Goal: Information Seeking & Learning: Learn about a topic

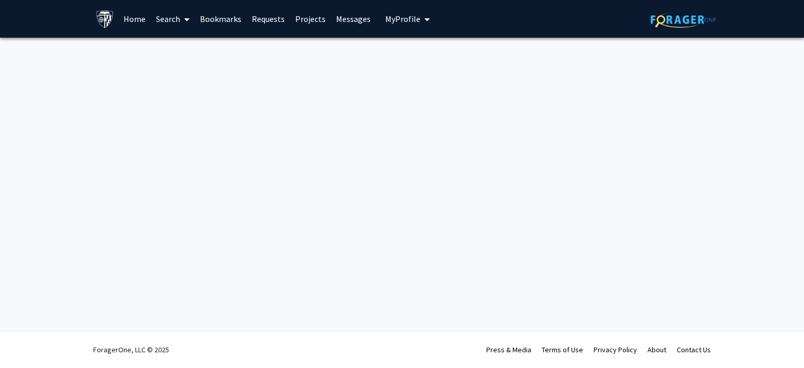
click at [647, 240] on div "Skip navigation Home Search Bookmarks Requests Projects Messages My Profile [PE…" at bounding box center [402, 184] width 804 height 368
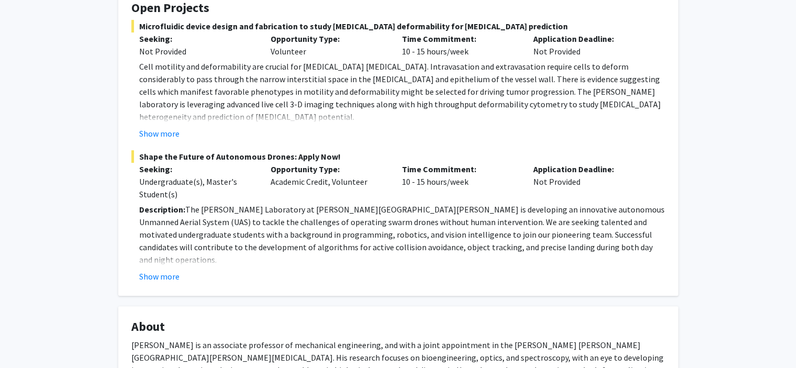
scroll to position [216, 0]
click at [170, 270] on button "Show more" at bounding box center [159, 276] width 40 height 13
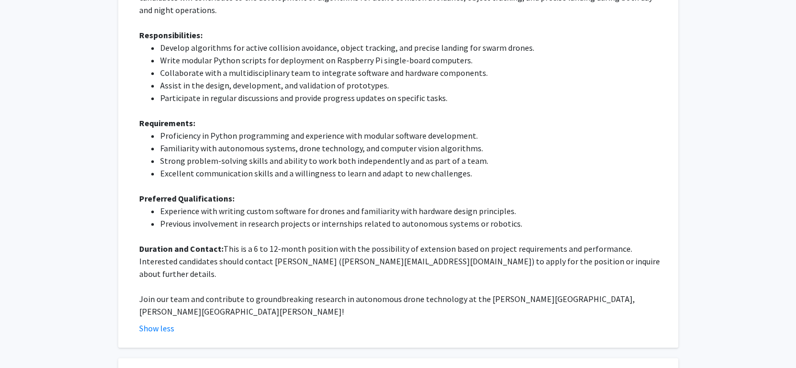
scroll to position [466, 0]
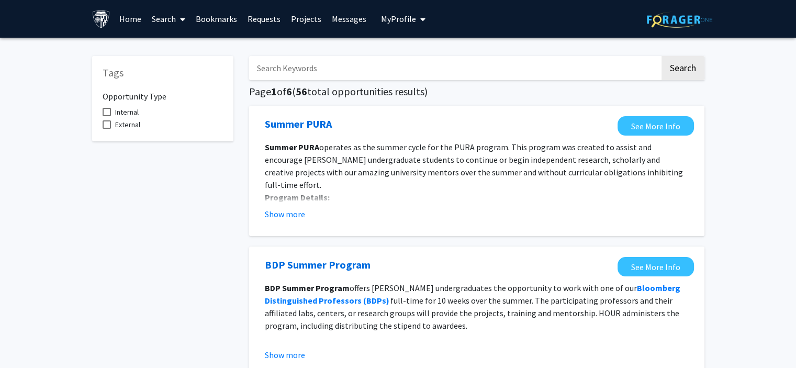
click at [696, 146] on div "Summer PURA See More Info Summer PURA operates as the summer cycle for the PURA…" at bounding box center [477, 171] width 456 height 130
click at [107, 109] on span at bounding box center [107, 112] width 8 height 8
click at [107, 116] on input "Internal" at bounding box center [106, 116] width 1 height 1
click at [296, 213] on button "Show more" at bounding box center [285, 214] width 40 height 13
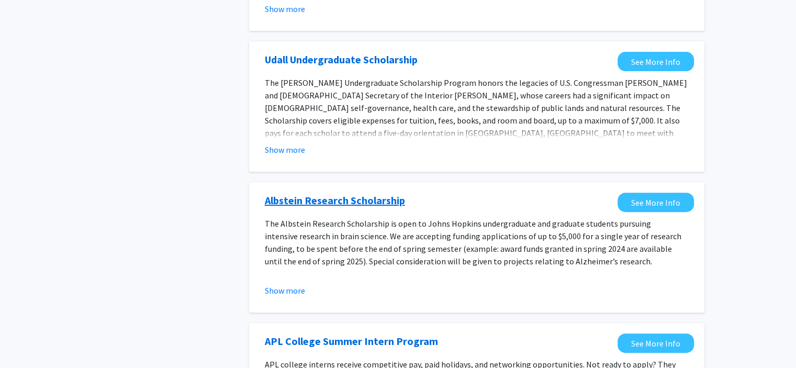
scroll to position [471, 0]
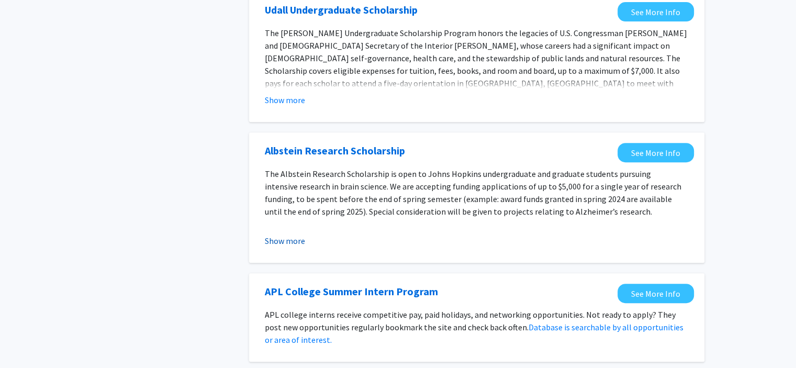
click at [295, 235] on button "Show more" at bounding box center [285, 241] width 40 height 13
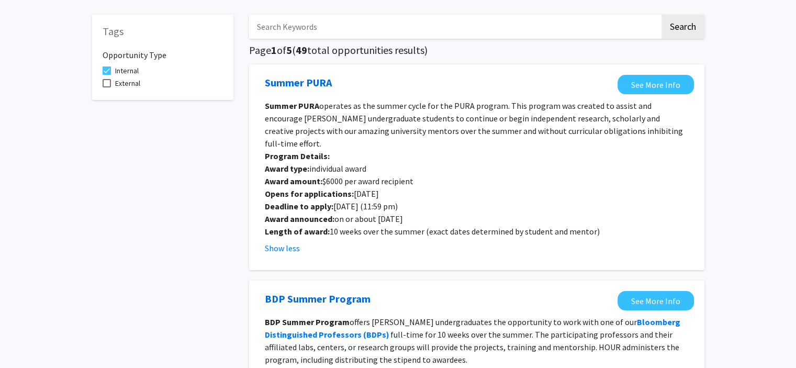
scroll to position [0, 0]
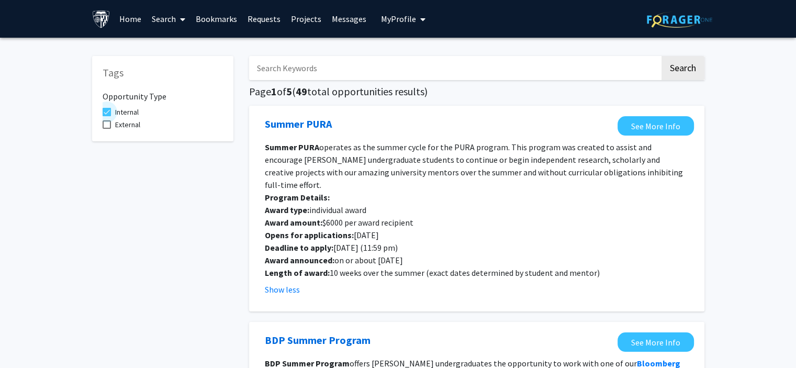
click at [121, 113] on span "Internal" at bounding box center [127, 112] width 24 height 13
click at [107, 116] on input "Internal" at bounding box center [106, 116] width 1 height 1
checkbox input "false"
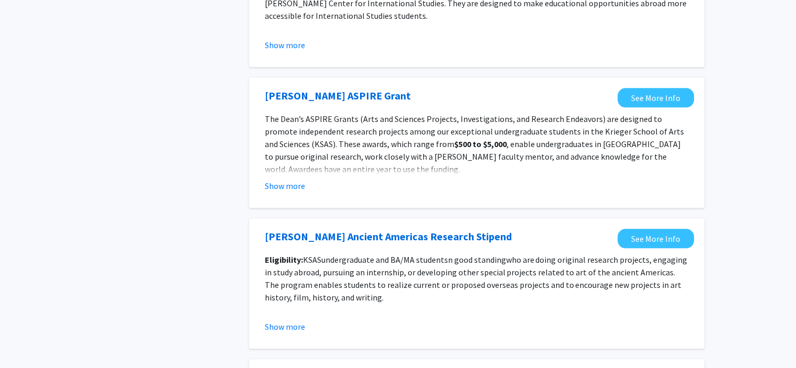
scroll to position [1100, 0]
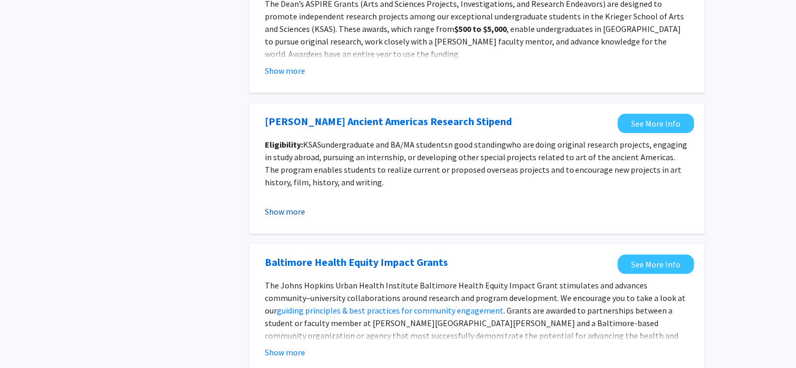
click at [293, 206] on button "Show more" at bounding box center [285, 211] width 40 height 13
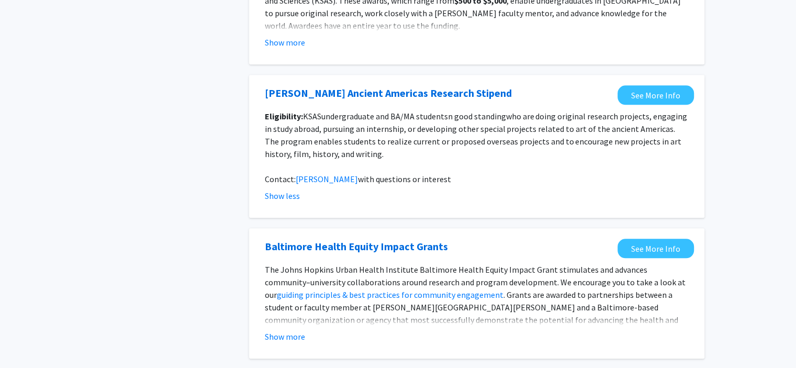
scroll to position [1163, 0]
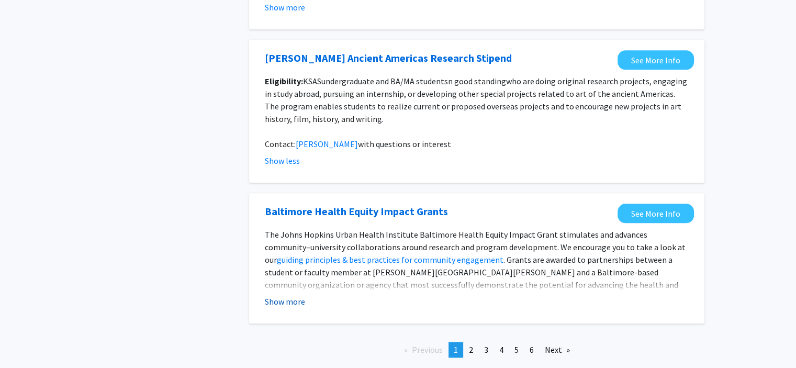
click at [294, 302] on button "Show more" at bounding box center [285, 301] width 40 height 13
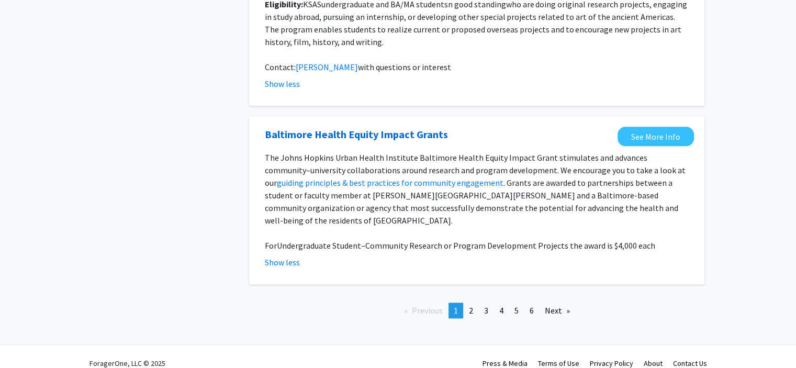
scroll to position [1240, 0]
click at [466, 302] on link "page 2" at bounding box center [471, 310] width 15 height 16
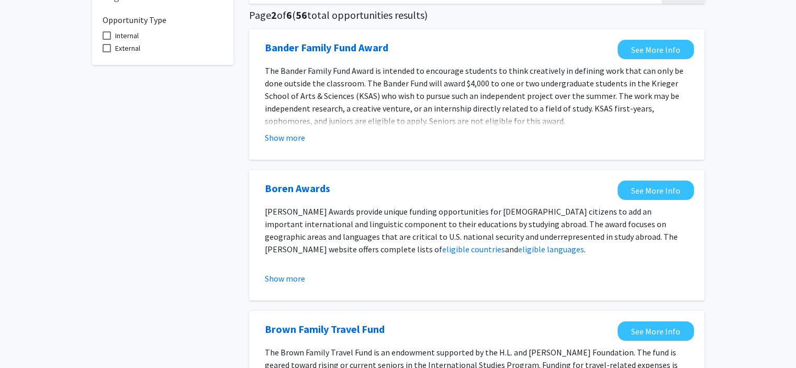
scroll to position [157, 0]
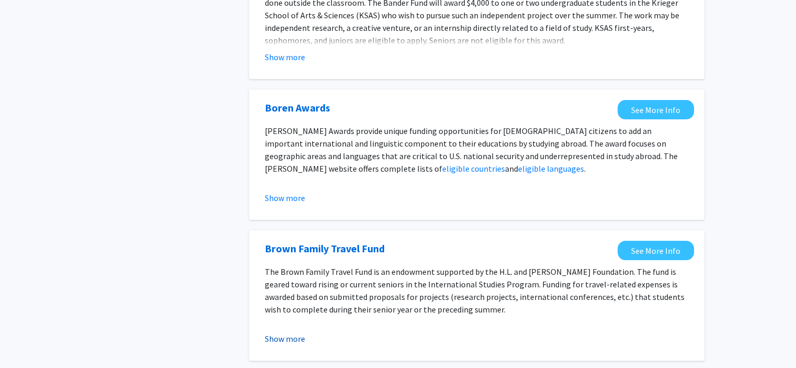
click at [286, 336] on button "Show more" at bounding box center [285, 338] width 40 height 13
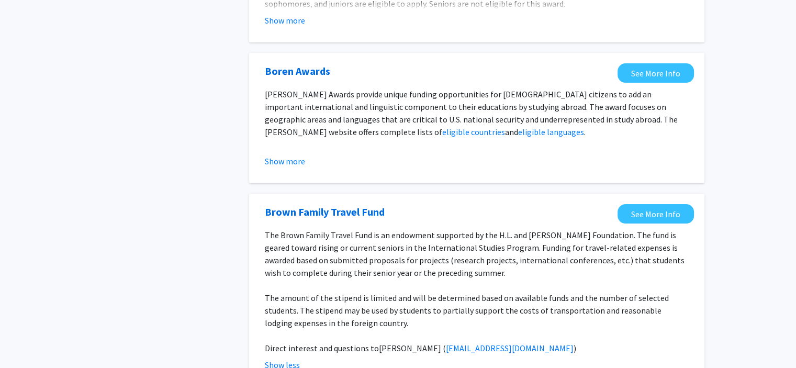
scroll to position [209, 0]
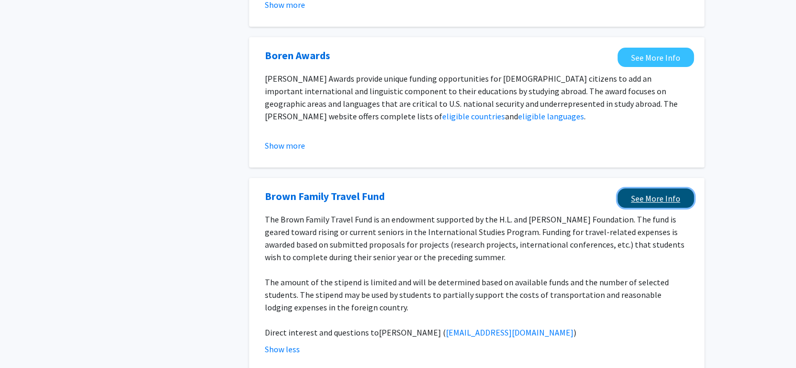
click at [654, 200] on link "See More Info" at bounding box center [656, 197] width 76 height 19
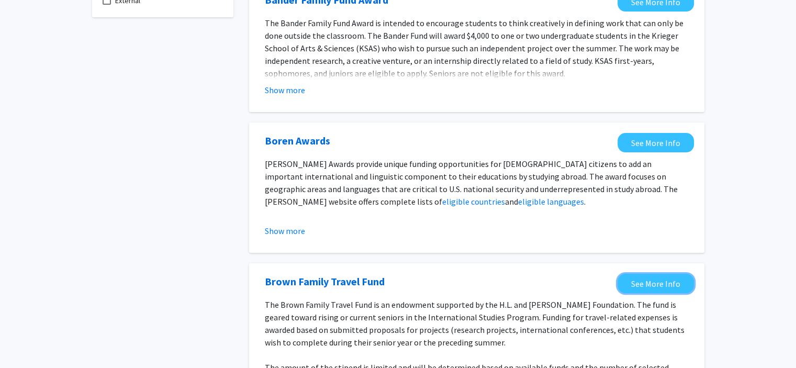
scroll to position [0, 0]
